Goal: Communication & Community: Participate in discussion

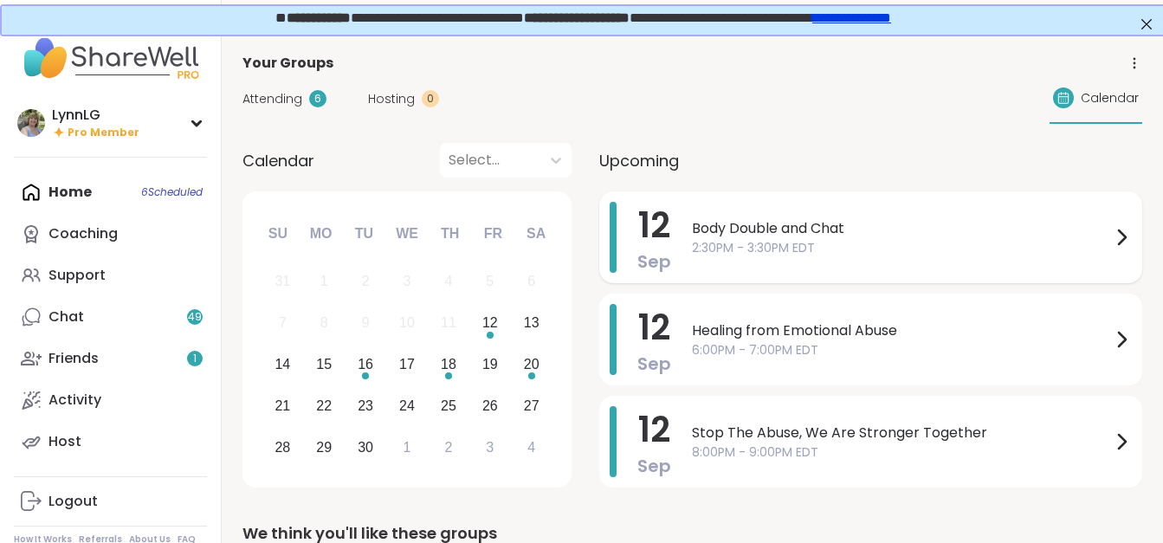
click at [911, 243] on span "2:30PM - 3:30PM EDT" at bounding box center [901, 248] width 419 height 18
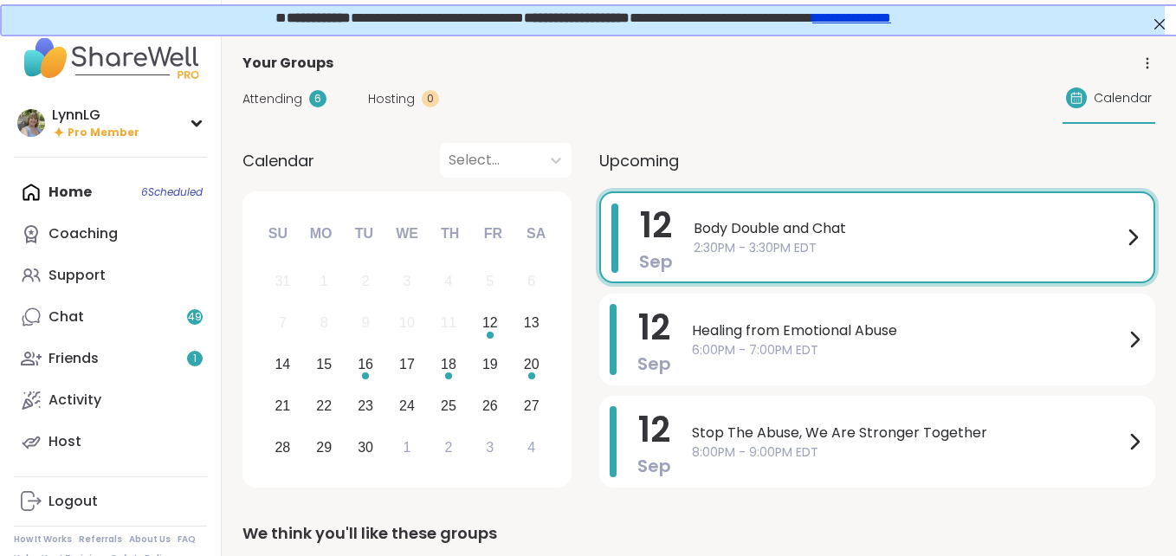
click at [544, 86] on div "Attending 6 Hosting 0 Calendar" at bounding box center [699, 99] width 913 height 50
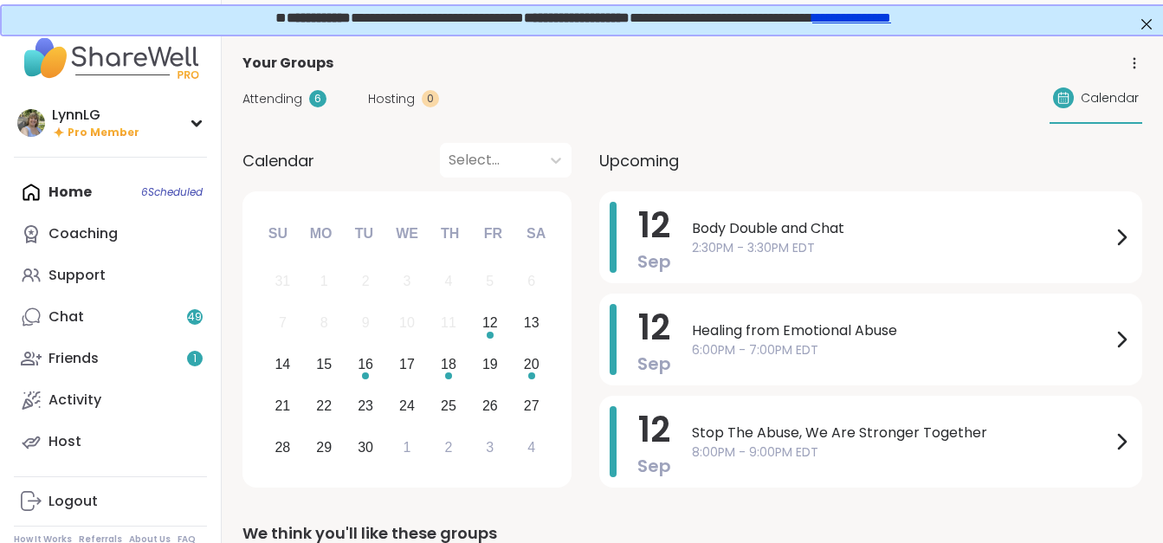
drag, startPoint x: 0, startPoint y: 0, endPoint x: 712, endPoint y: 55, distance: 714.1
click at [712, 55] on div "Your Groups" at bounding box center [693, 63] width 900 height 21
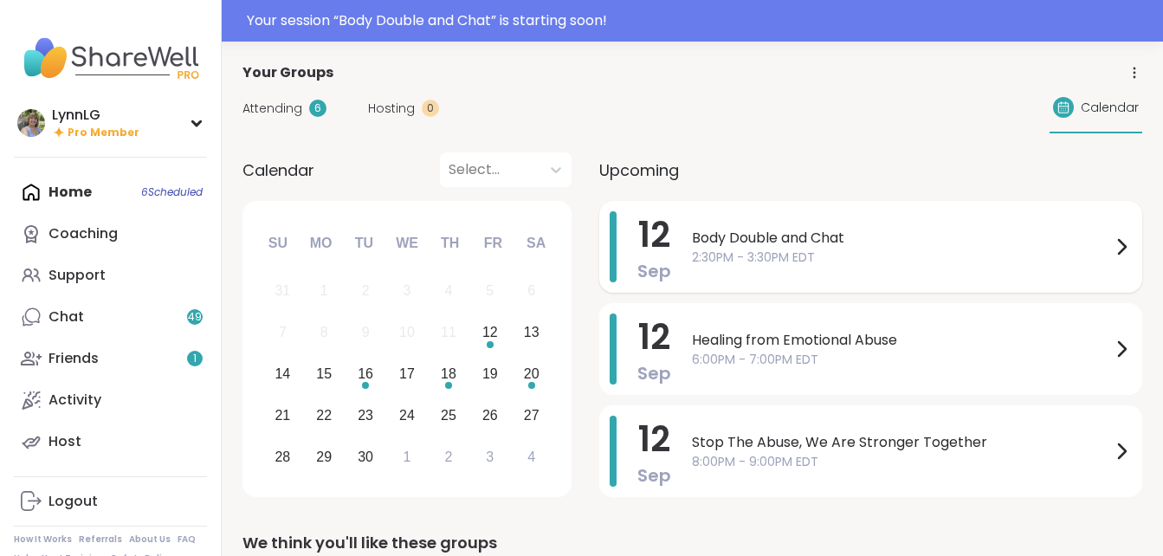
click at [871, 246] on span "Body Double and Chat" at bounding box center [901, 238] width 419 height 21
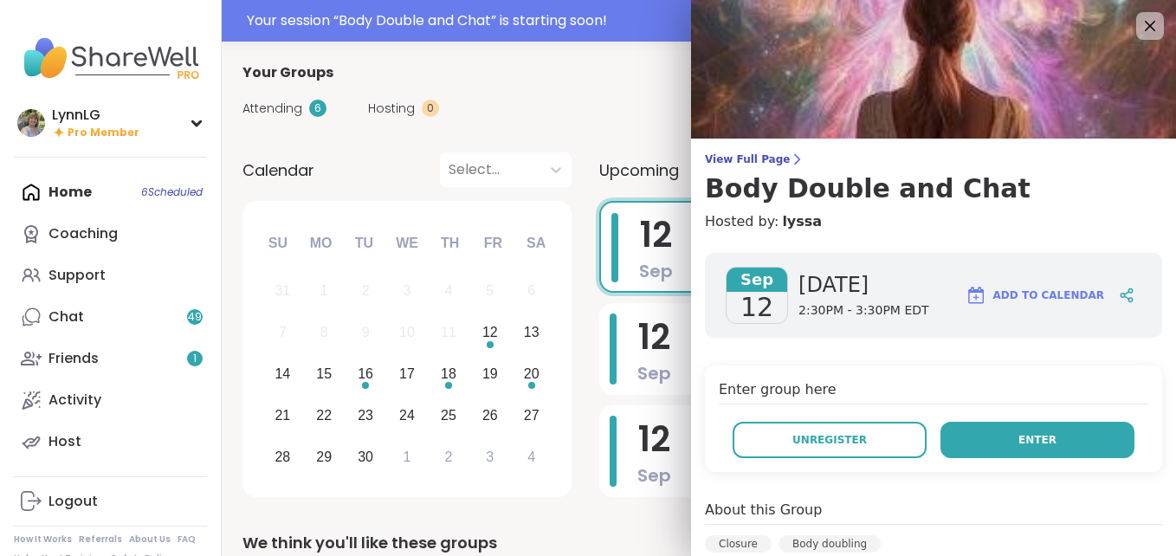
click at [1019, 434] on span "Enter" at bounding box center [1038, 440] width 38 height 16
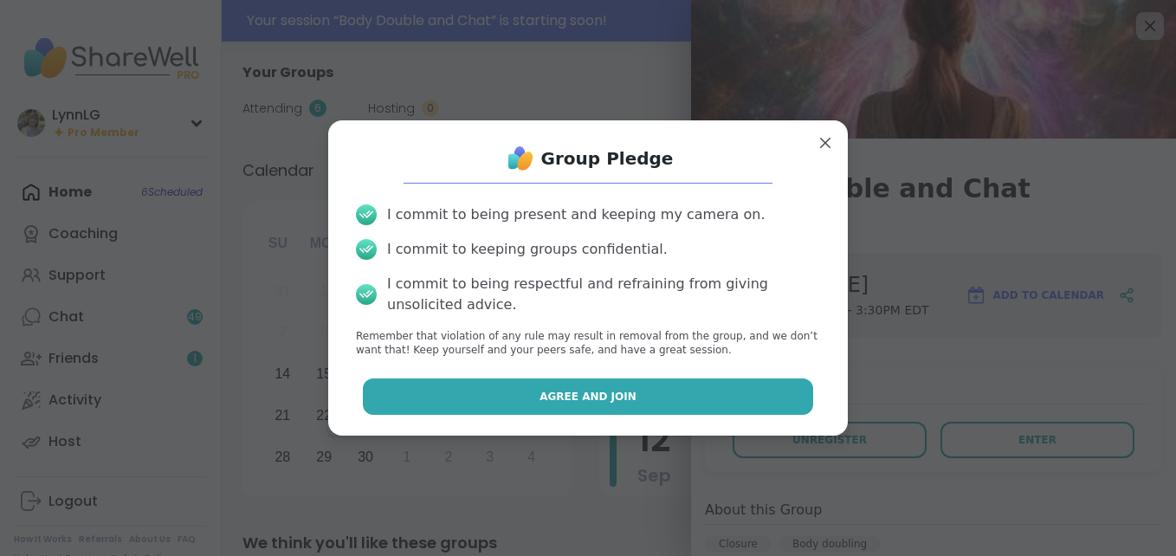
click at [559, 385] on button "Agree and Join" at bounding box center [588, 397] width 451 height 36
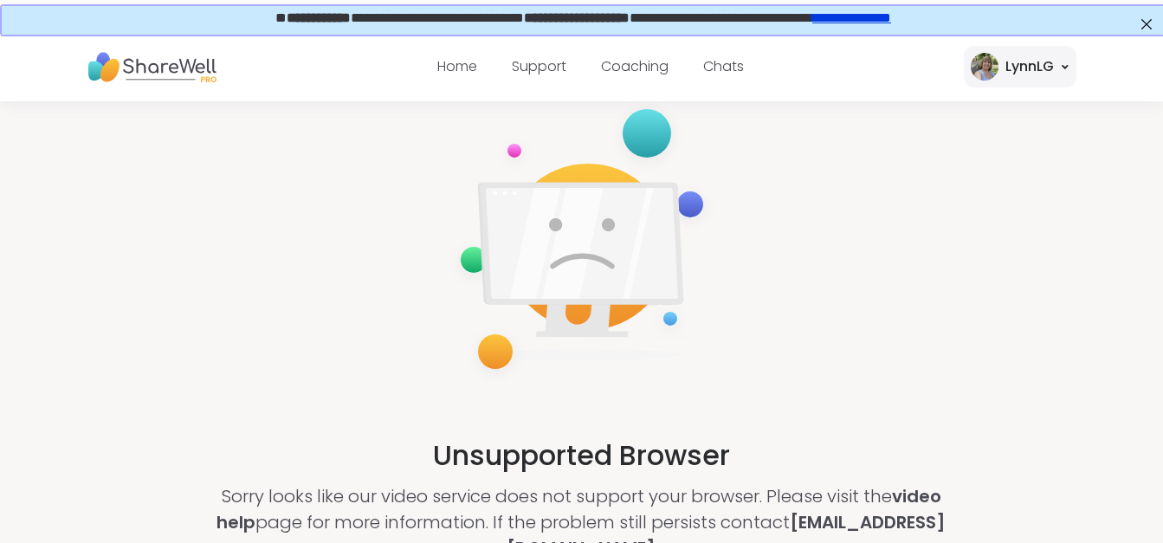
click at [890, 21] on link "**********" at bounding box center [850, 16] width 79 height 13
